Goal: Navigation & Orientation: Find specific page/section

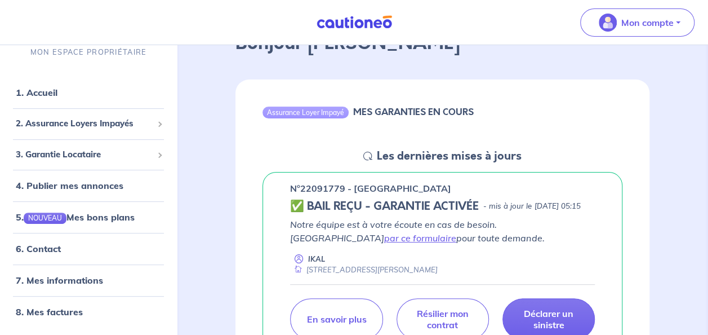
scroll to position [90, 0]
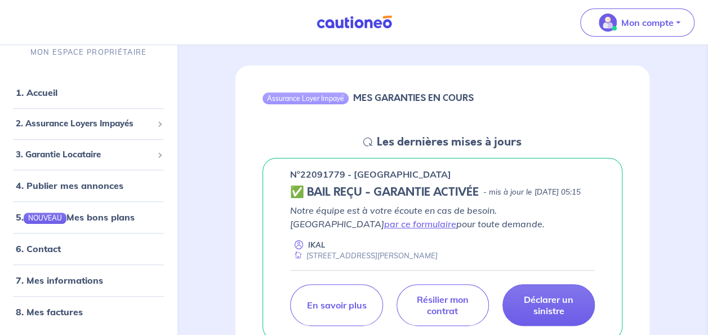
click at [344, 169] on p "n°22091779 - [GEOGRAPHIC_DATA]" at bounding box center [370, 174] width 161 height 14
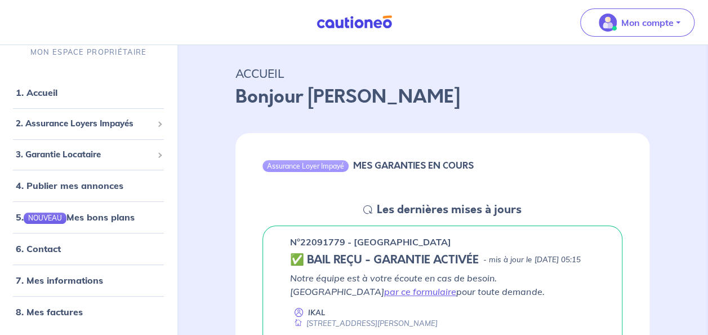
scroll to position [45, 0]
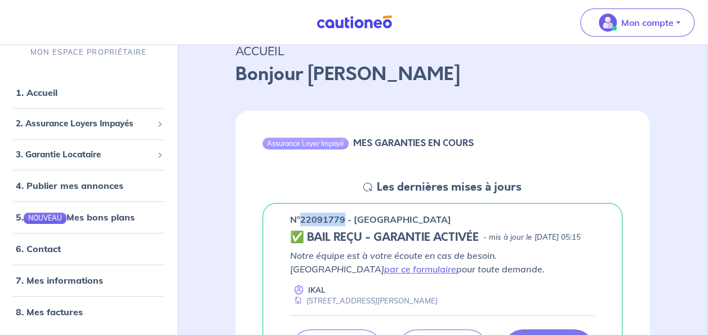
drag, startPoint x: 344, startPoint y: 220, endPoint x: 298, endPoint y: 221, distance: 45.6
click at [298, 221] on p "n°22091779 - [GEOGRAPHIC_DATA]" at bounding box center [370, 219] width 161 height 14
copy p "22091779"
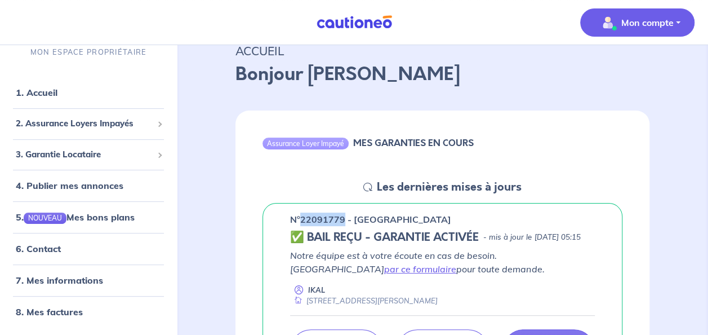
click at [675, 25] on button "Mon compte" at bounding box center [637, 22] width 114 height 28
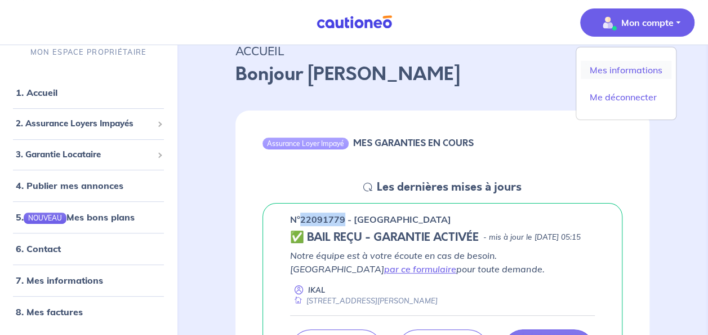
click at [641, 68] on link "Mes informations" at bounding box center [626, 70] width 91 height 18
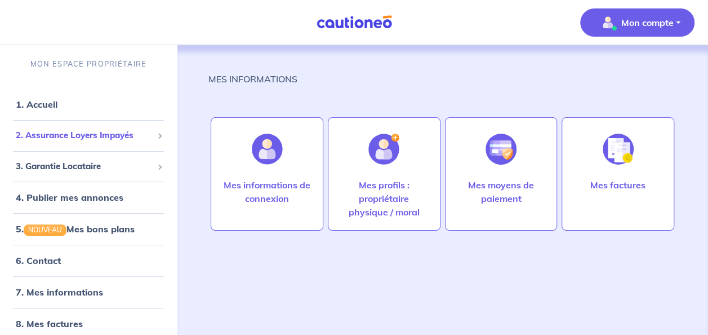
click at [142, 135] on span "2. Assurance Loyers Impayés" at bounding box center [84, 135] width 137 height 13
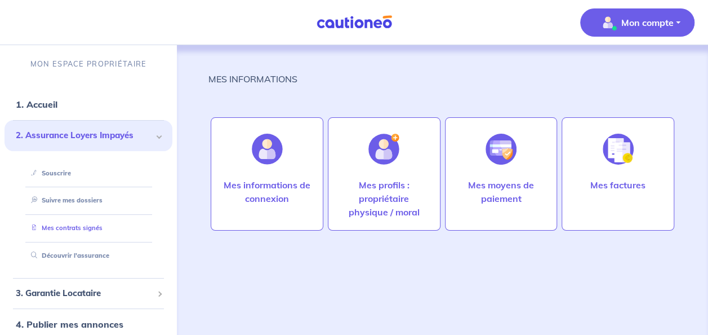
click at [88, 225] on link "Mes contrats signés" at bounding box center [64, 228] width 76 height 8
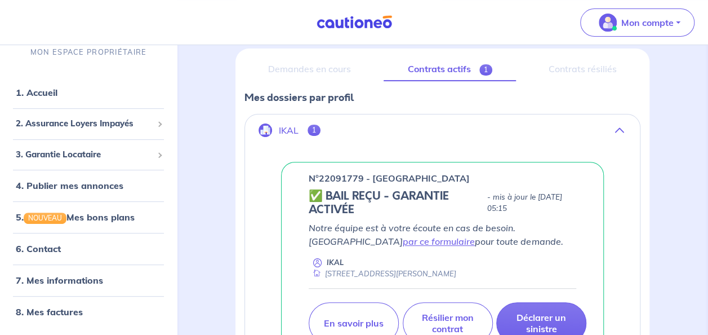
scroll to position [225, 0]
